Goal: Use online tool/utility: Utilize a website feature to perform a specific function

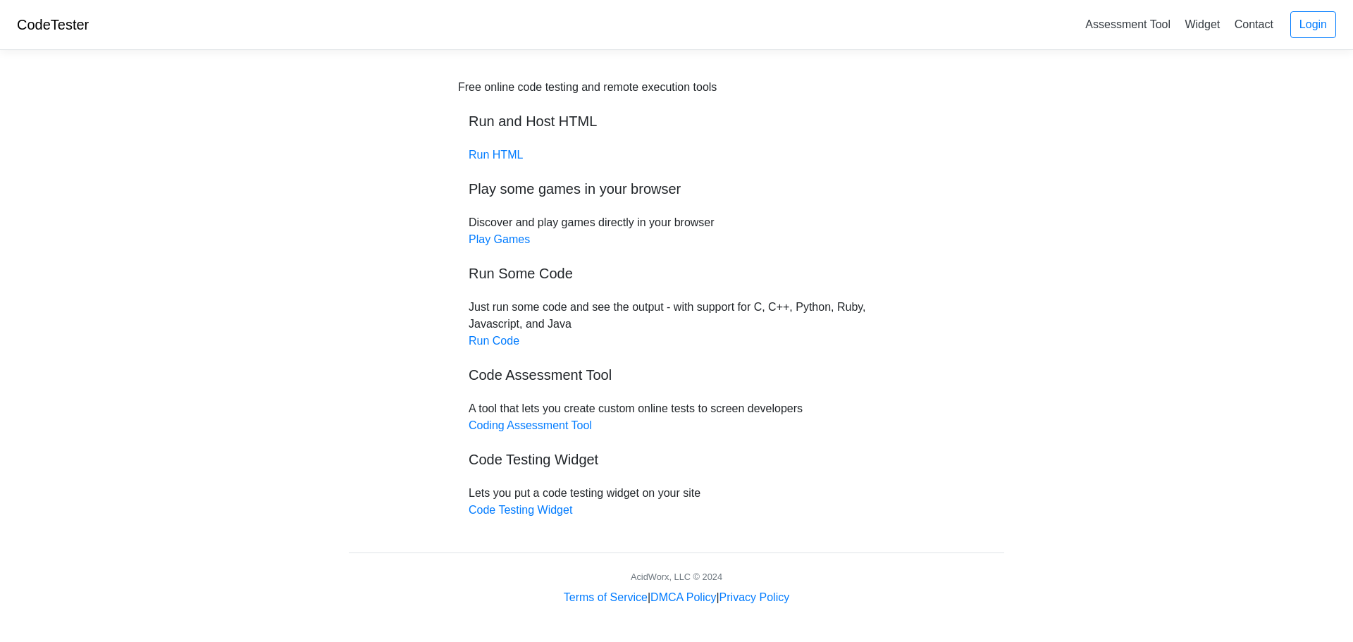
click at [490, 348] on div "Free online code testing and remote execution tools Run and Host HTML Run HTML …" at bounding box center [676, 299] width 437 height 440
click at [491, 341] on link "Run Code" at bounding box center [494, 341] width 51 height 12
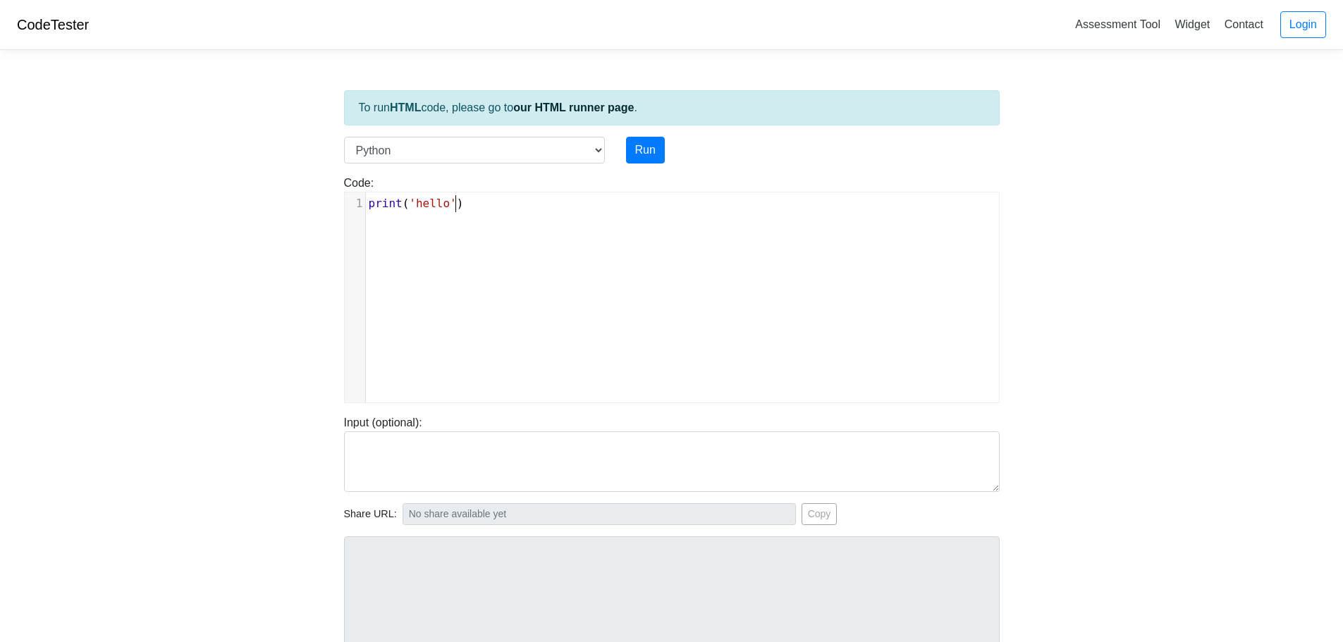
click at [431, 231] on div "xxxxxxxxxx 1 print ( 'hello' )" at bounding box center [682, 307] width 675 height 231
click at [504, 223] on div "xxxxxxxxxx 1 print ( 'hello' )" at bounding box center [682, 307] width 675 height 231
type textarea "print('hello')"
drag, startPoint x: 497, startPoint y: 206, endPoint x: 295, endPoint y: 191, distance: 202.8
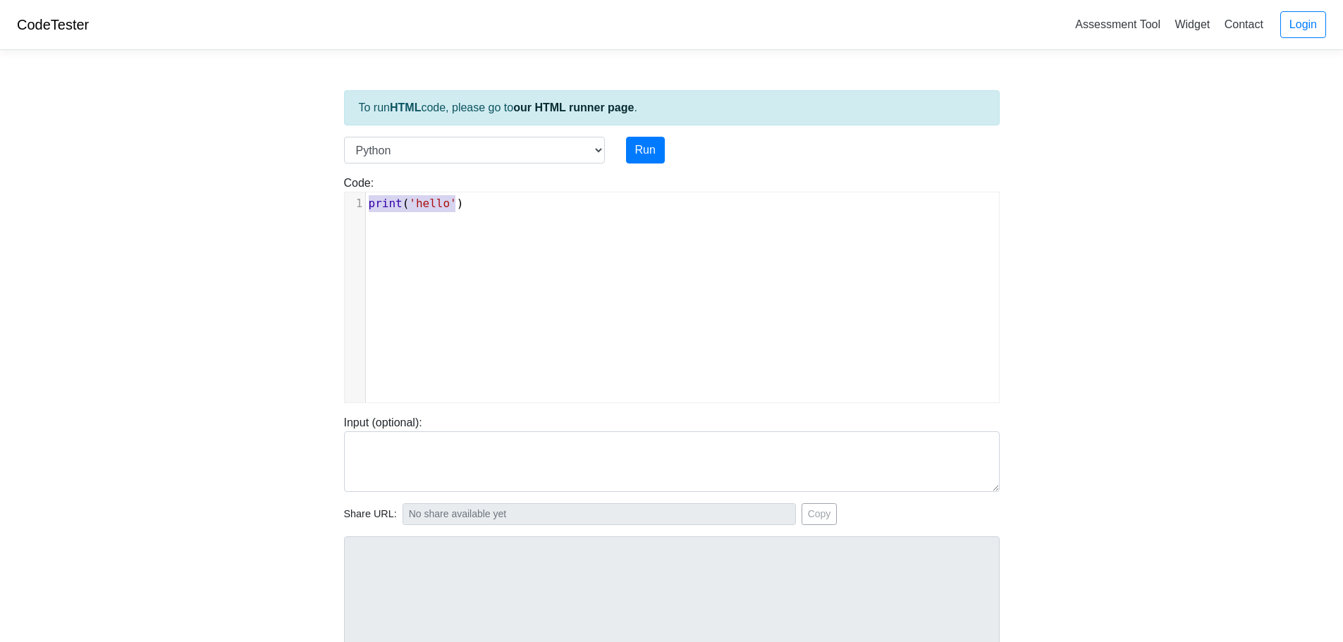
click at [295, 191] on body "CodeTester Assessment Tool Widget Contact Login To run HTML code, please go to …" at bounding box center [671, 376] width 1343 height 752
type textarea "​"
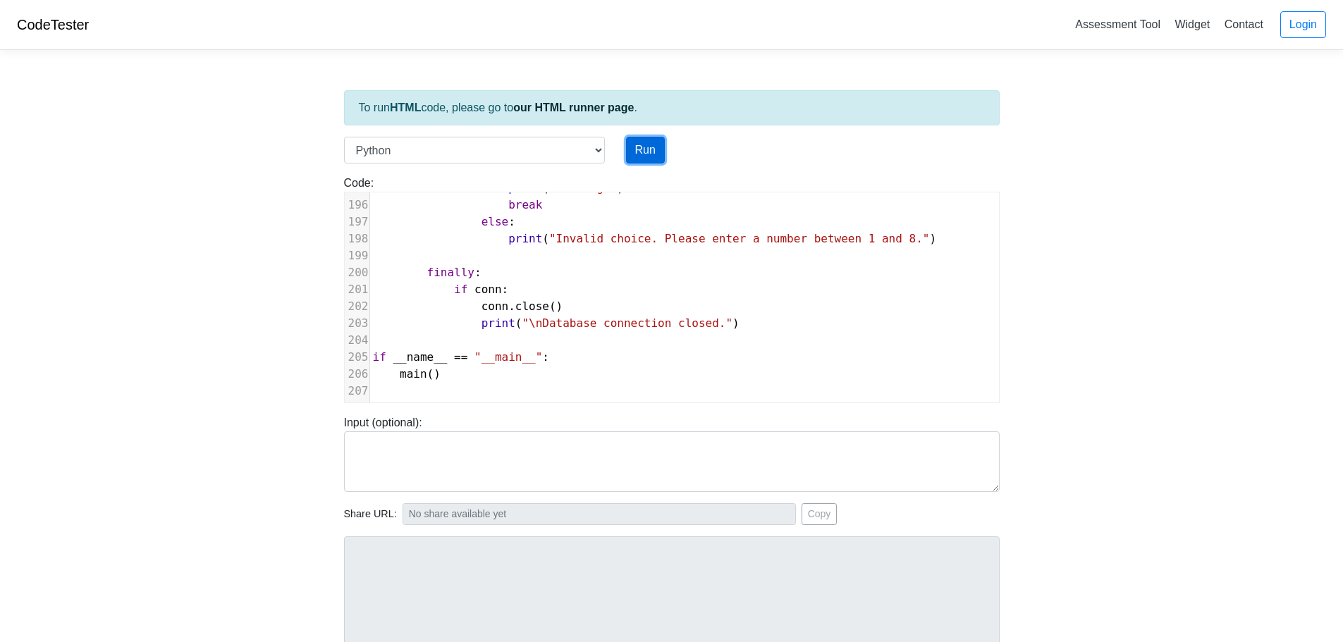
click at [632, 155] on button "Run" at bounding box center [645, 150] width 39 height 27
type input "[URL][DOMAIN_NAME]"
type textarea "Submission status: Runtime Error (NZEC) Stdout: Successfully connected to phone…"
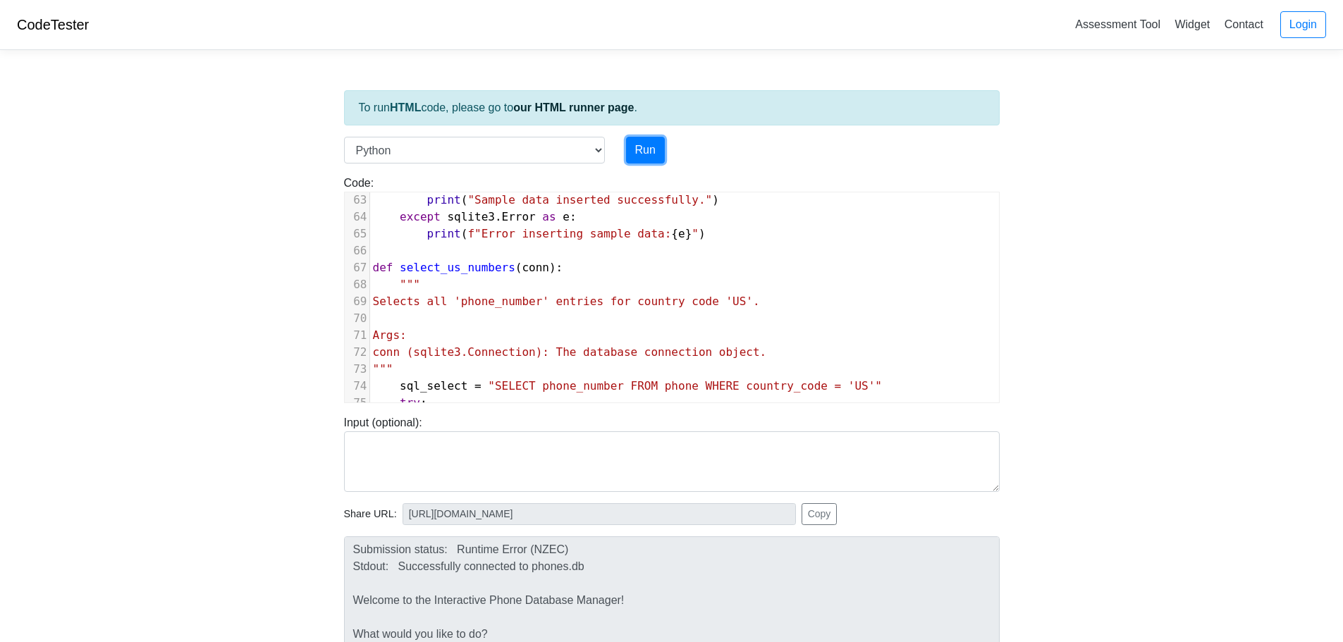
scroll to position [942, 0]
